Goal: Task Accomplishment & Management: Manage account settings

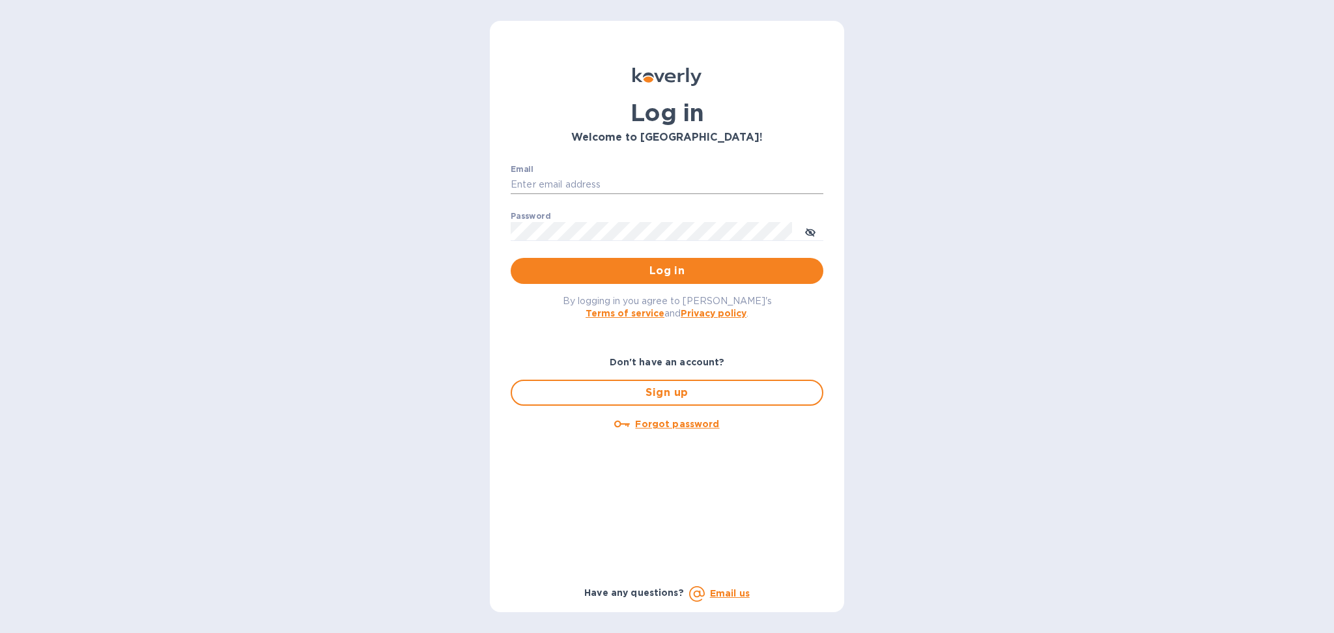
drag, startPoint x: 0, startPoint y: 0, endPoint x: 627, endPoint y: 189, distance: 654.7
click at [627, 189] on input "Email" at bounding box center [667, 185] width 313 height 20
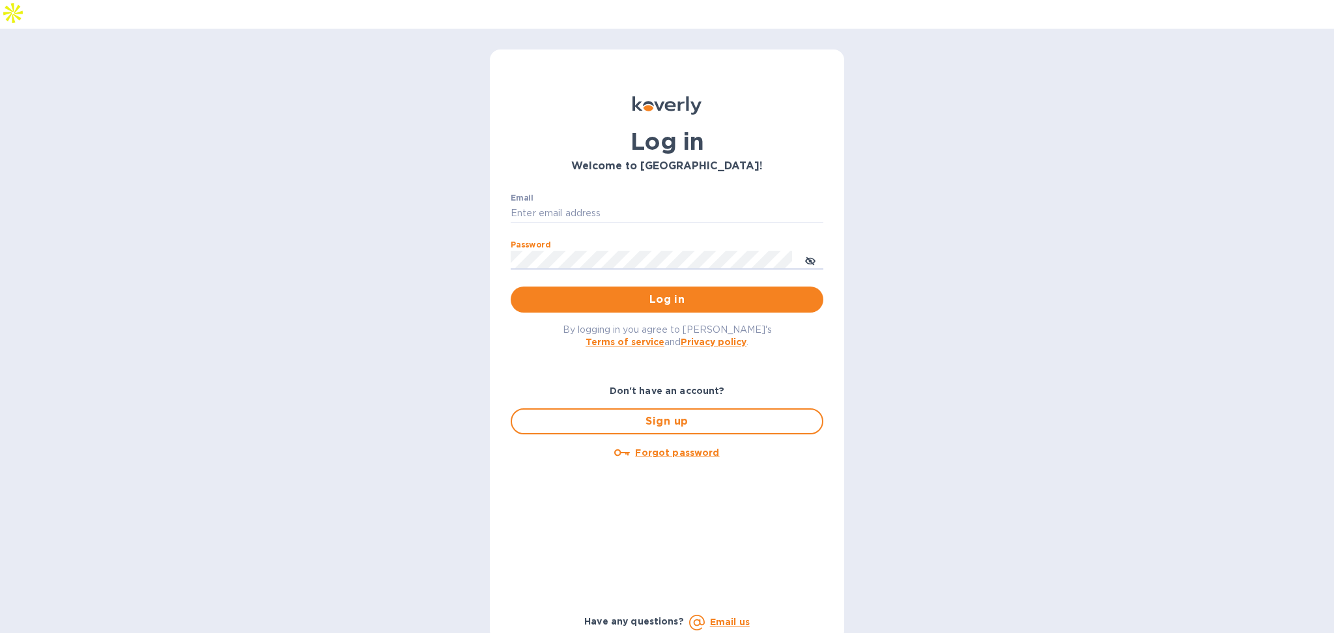
type input "alexis@lookoutgl.com"
click at [685, 272] on p "​" at bounding box center [667, 279] width 313 height 15
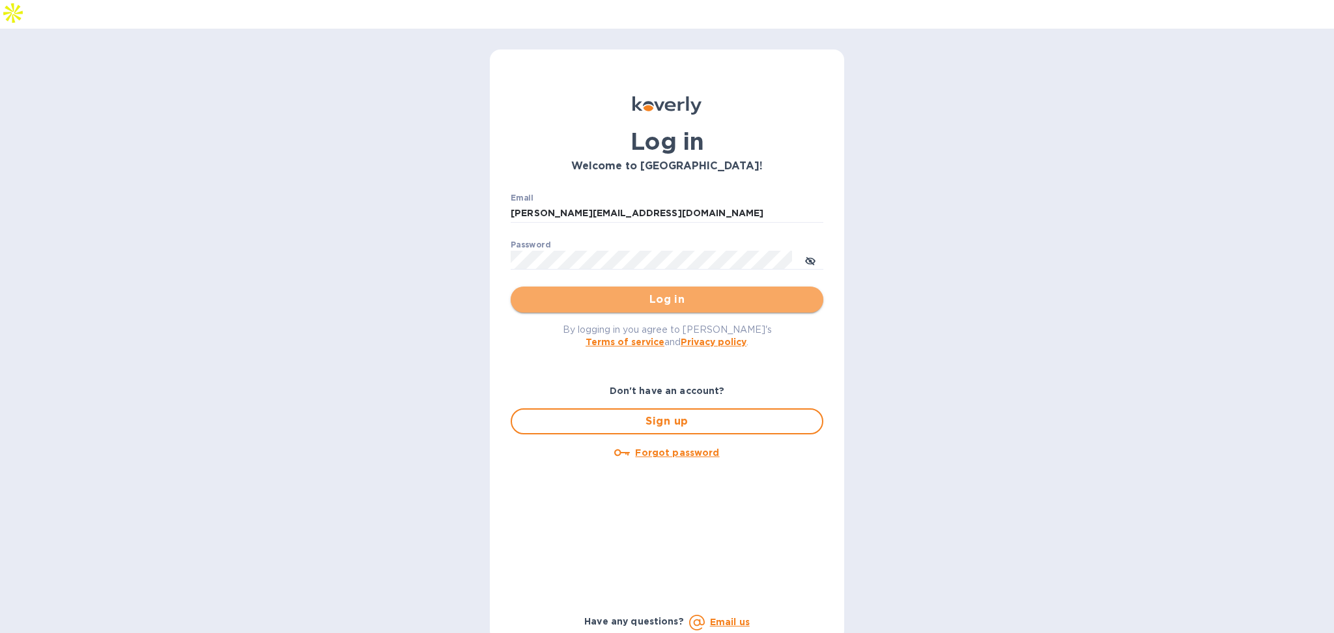
click at [686, 292] on span "Log in" at bounding box center [667, 300] width 292 height 16
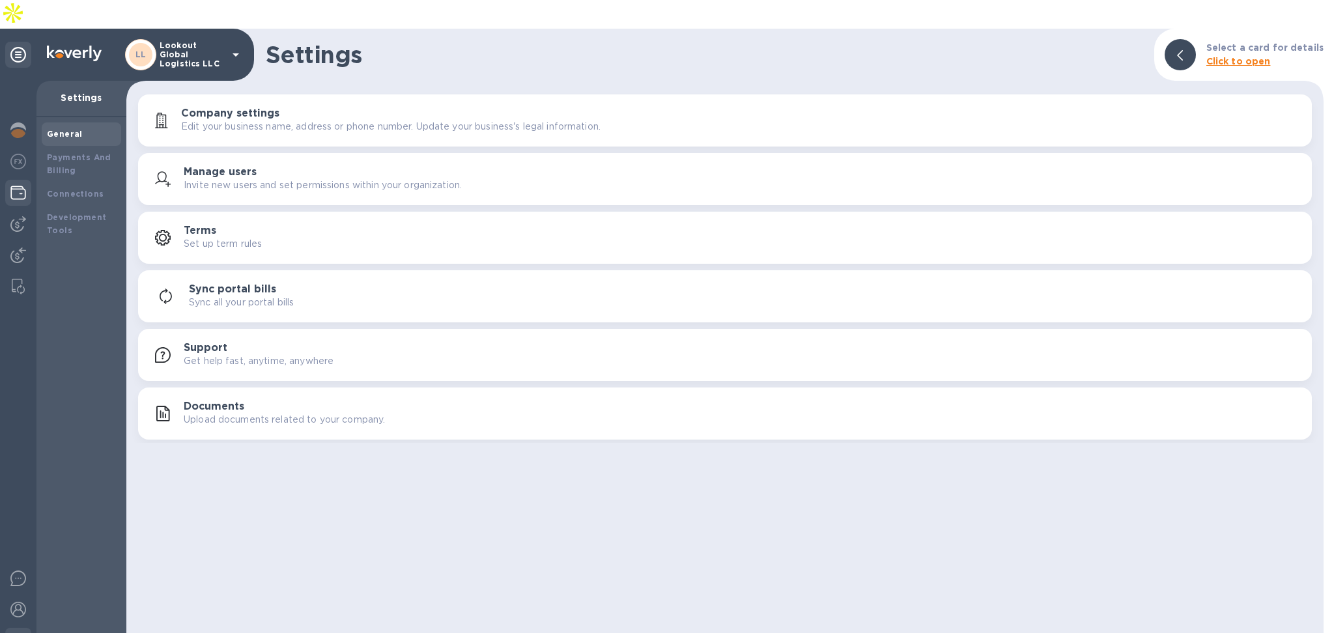
click at [23, 185] on img at bounding box center [18, 193] width 16 height 16
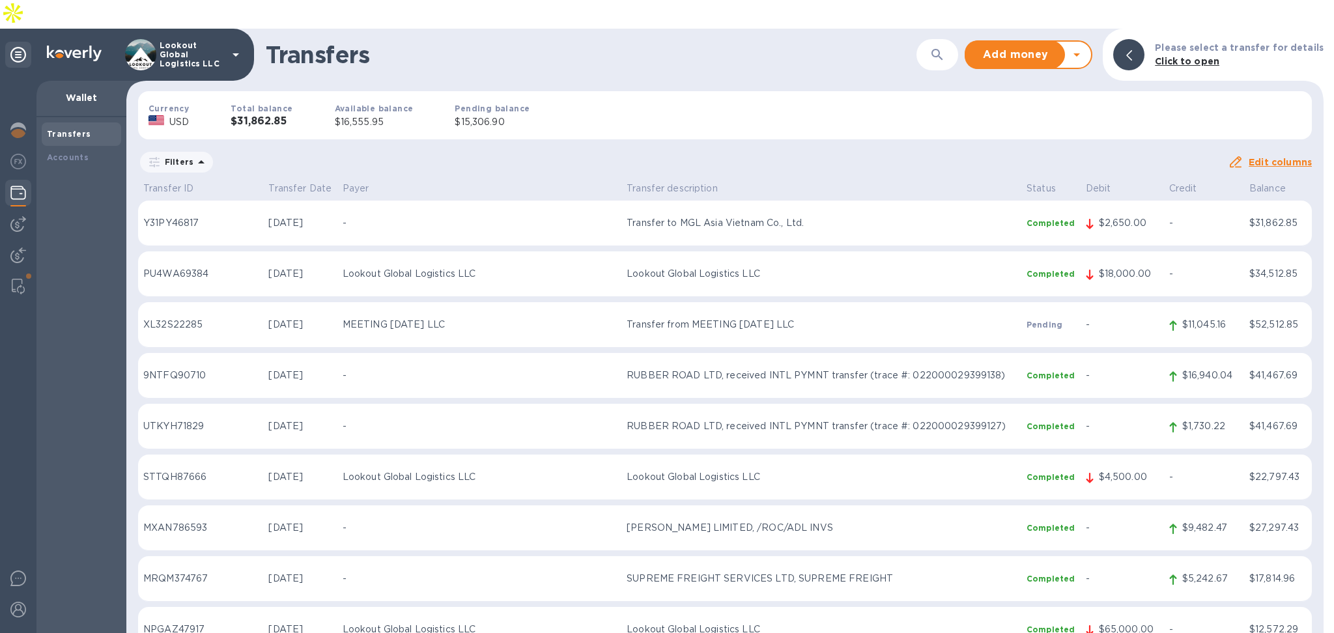
click at [1076, 42] on div "Add money Withdraw money" at bounding box center [1020, 55] width 109 height 26
click at [1084, 47] on icon at bounding box center [1077, 55] width 16 height 16
click at [1059, 110] on b "Withdraw money" at bounding box center [1029, 115] width 84 height 10
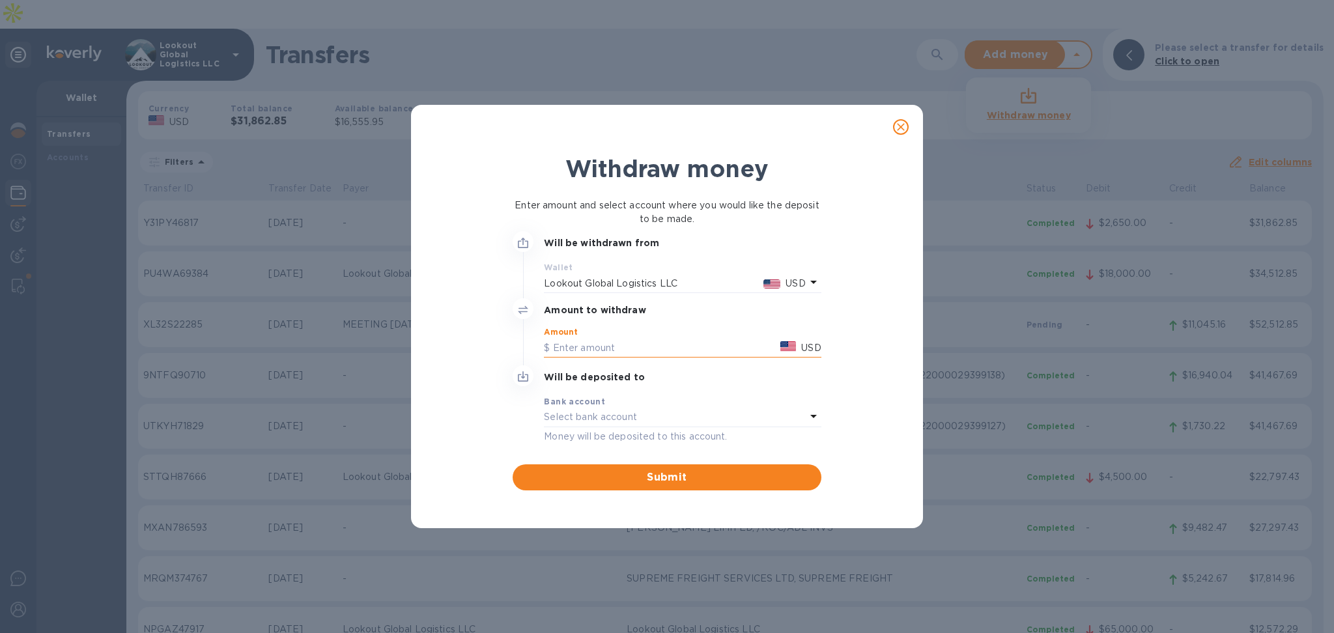
click at [609, 345] on input "text" at bounding box center [659, 348] width 231 height 20
click at [654, 347] on input "text" at bounding box center [659, 348] width 231 height 20
type input "10,000"
click at [642, 404] on div "Bank account" at bounding box center [682, 402] width 277 height 14
click at [808, 422] on icon at bounding box center [814, 417] width 16 height 16
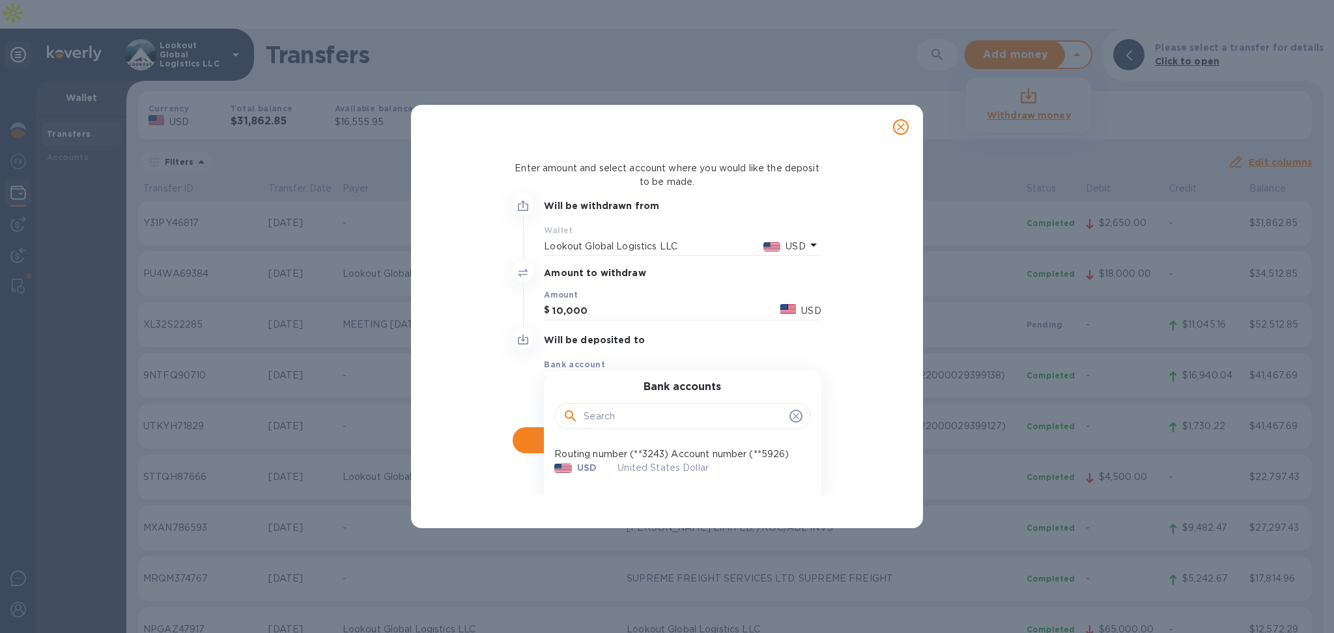
scroll to position [55, 0]
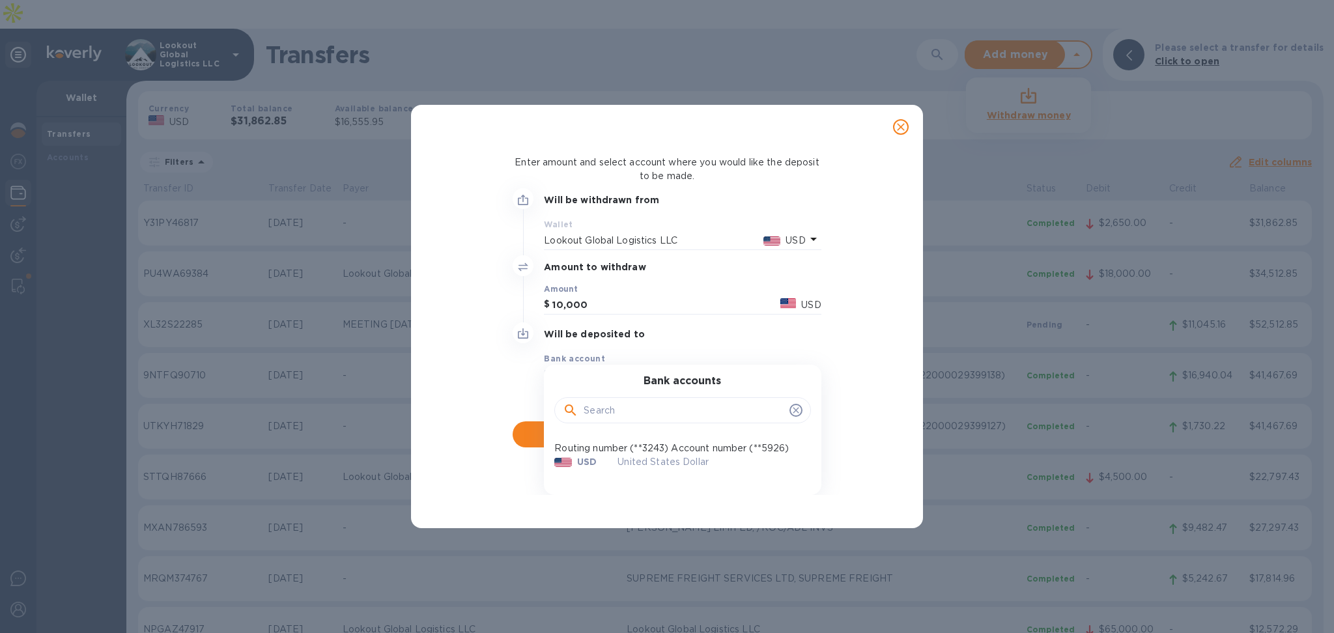
click at [659, 442] on p "Routing number (**3243) Account number (**5926)" at bounding box center [677, 449] width 246 height 14
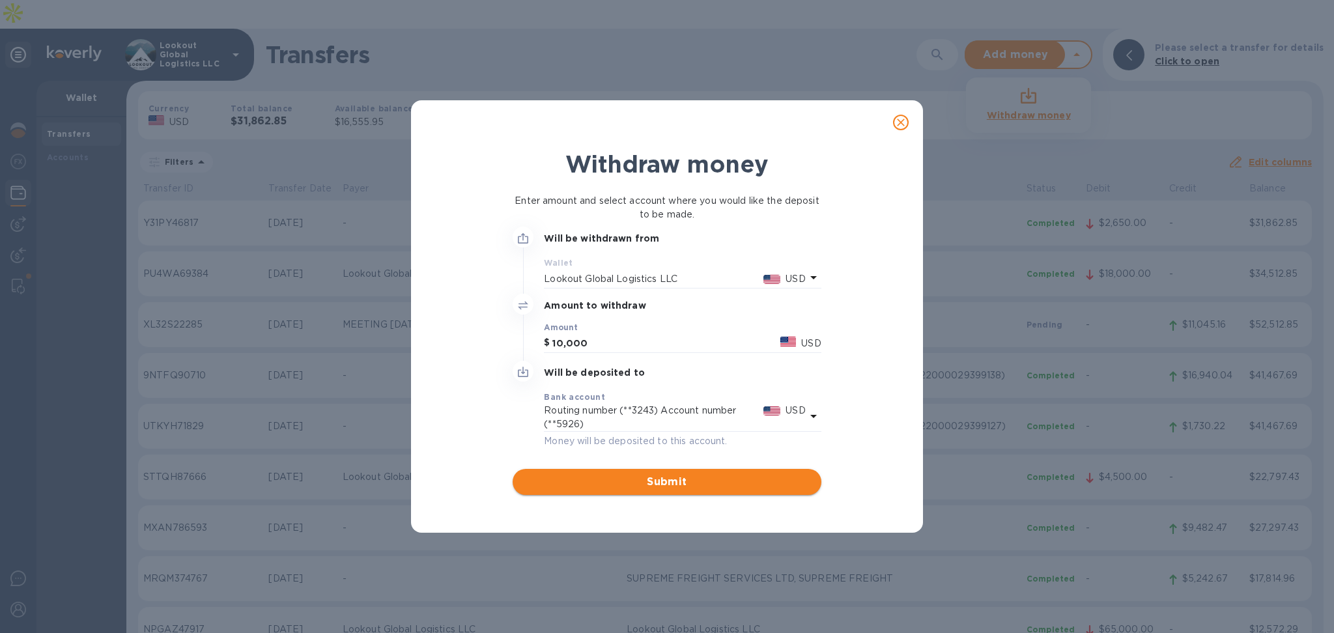
click at [691, 481] on span "Submit" at bounding box center [666, 482] width 287 height 16
